Goal: Check status: Check status

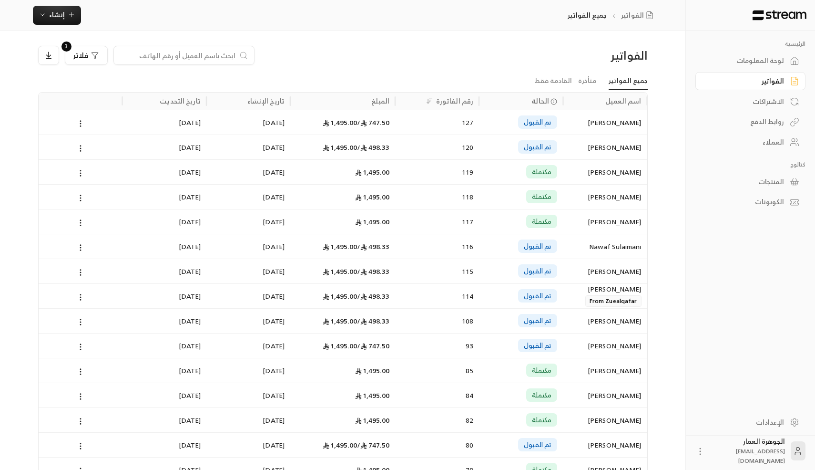
click at [184, 49] on div at bounding box center [183, 55] width 141 height 19
click at [90, 58] on div "فلاتر" at bounding box center [85, 55] width 25 height 8
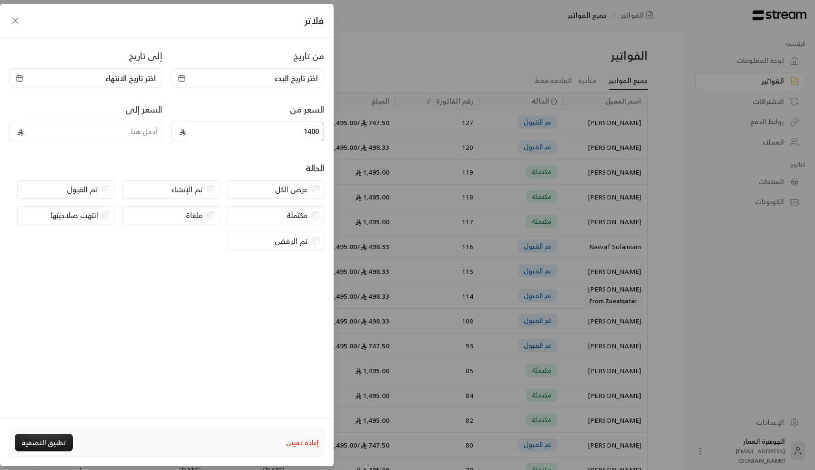
click at [227, 134] on input "1400" at bounding box center [255, 132] width 138 height 20
click at [146, 126] on input "tel" at bounding box center [93, 132] width 138 height 20
type input "950"
click at [21, 446] on button "تطبيق التصفية" at bounding box center [44, 442] width 58 height 18
